Goal: Find specific page/section: Find specific page/section

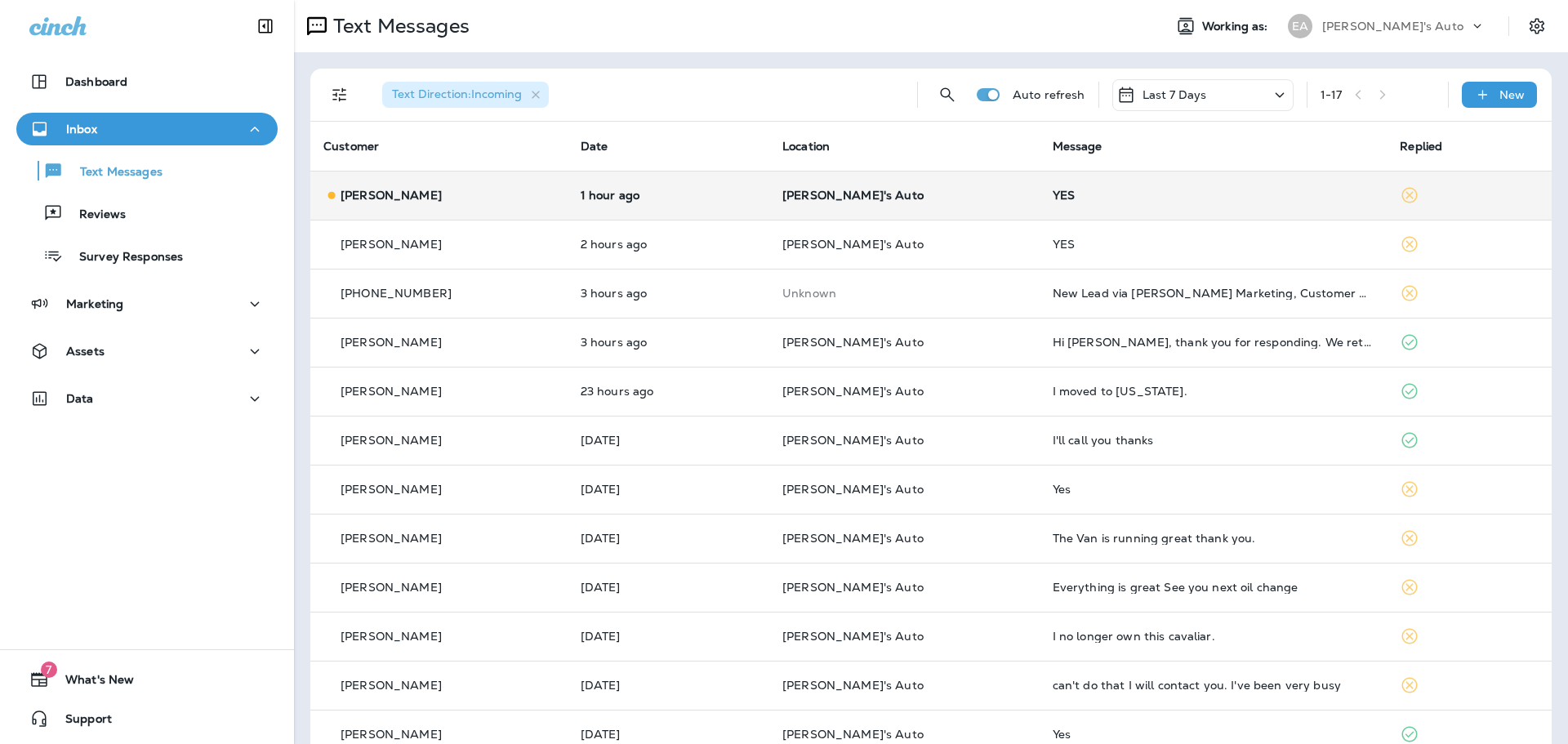
click at [941, 200] on p "[PERSON_NAME]'s Auto" at bounding box center [904, 195] width 244 height 13
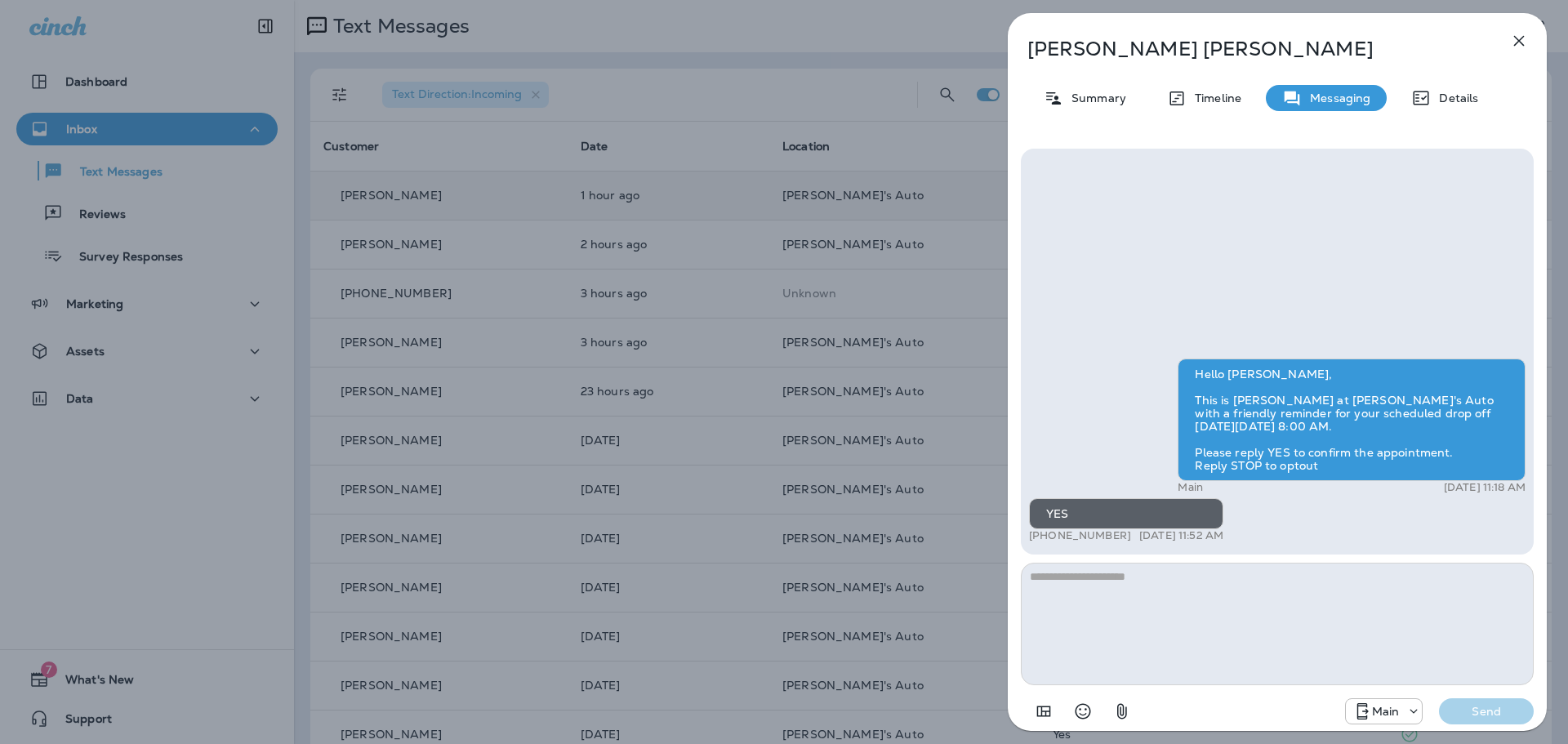
click at [1509, 40] on button "button" at bounding box center [1519, 40] width 33 height 33
